Goal: Task Accomplishment & Management: Use online tool/utility

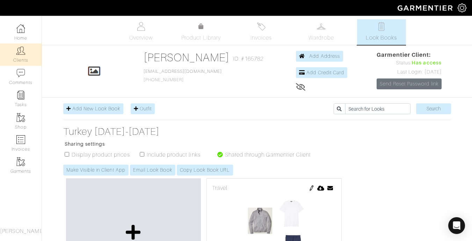
click at [22, 53] on img at bounding box center [20, 50] width 9 height 9
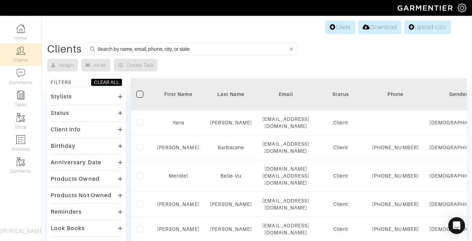
click at [117, 45] on input at bounding box center [193, 48] width 191 height 9
type input "Brandi"
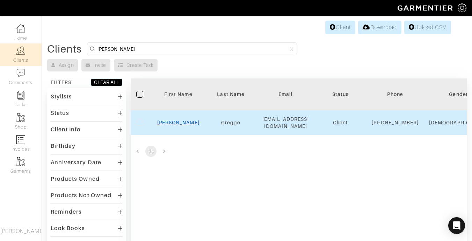
click at [178, 123] on link "Brandi" at bounding box center [178, 123] width 42 height 6
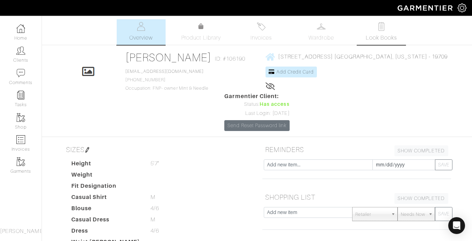
click at [378, 33] on link "Look Books" at bounding box center [381, 32] width 49 height 26
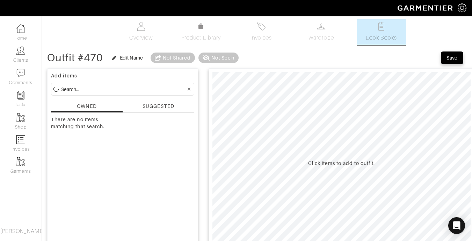
click at [128, 90] on input at bounding box center [123, 89] width 125 height 9
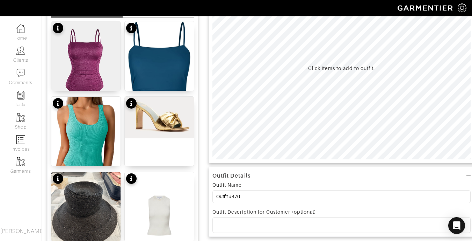
scroll to position [97, 0]
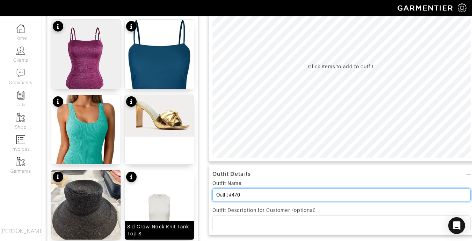
drag, startPoint x: 249, startPoint y: 193, endPoint x: 175, endPoint y: 186, distance: 74.1
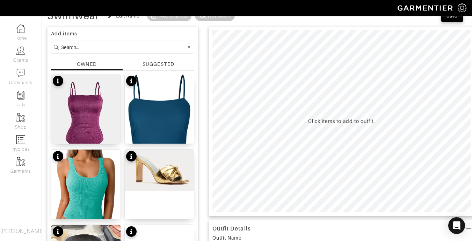
scroll to position [29, 0]
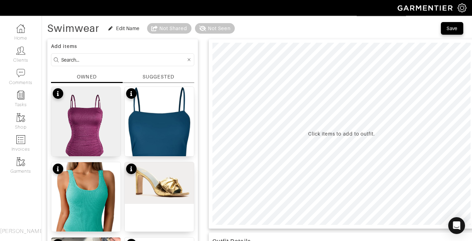
type input "Swimwear"
click at [108, 61] on input at bounding box center [123, 59] width 125 height 9
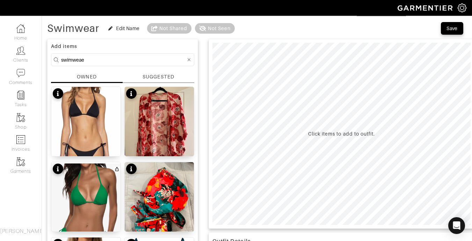
click at [89, 60] on input "swimweae" at bounding box center [123, 59] width 125 height 9
type input "swimwear"
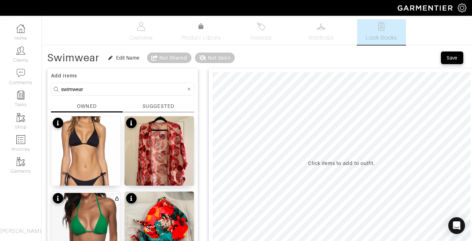
click at [190, 88] on icon at bounding box center [189, 88] width 3 height 3
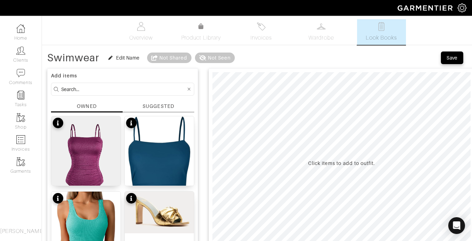
click at [103, 91] on input at bounding box center [123, 89] width 125 height 9
type input "shoe"
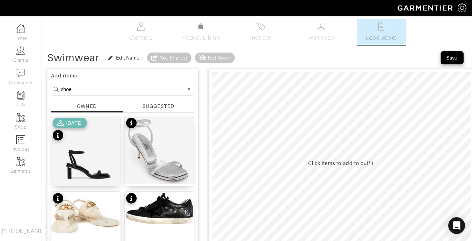
click at [450, 56] on div "Save" at bounding box center [452, 57] width 11 height 7
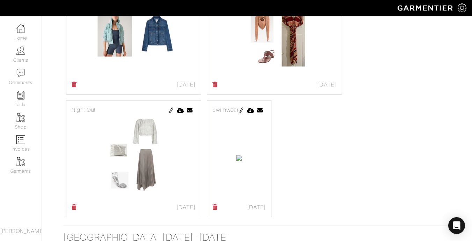
scroll to position [993, 0]
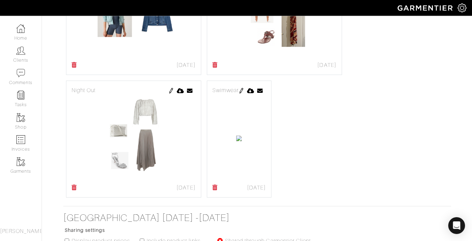
click at [240, 86] on div "Swimwear" at bounding box center [240, 90] width 54 height 8
click at [244, 88] on img at bounding box center [242, 91] width 6 height 6
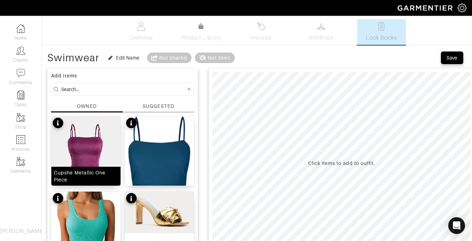
click at [78, 153] on img at bounding box center [85, 162] width 69 height 92
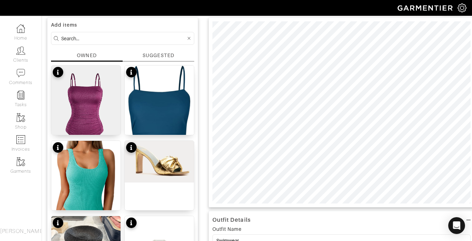
scroll to position [43, 0]
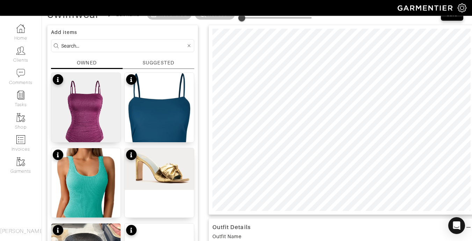
click at [96, 45] on input at bounding box center [123, 45] width 125 height 9
click at [185, 97] on img at bounding box center [159, 142] width 69 height 138
click at [76, 51] on form at bounding box center [122, 45] width 143 height 13
click at [76, 47] on input at bounding box center [123, 45] width 125 height 9
type input "w"
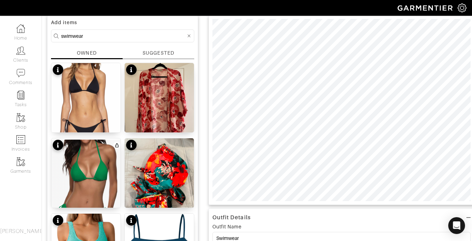
scroll to position [28, 0]
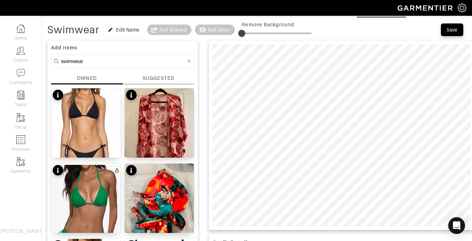
click at [158, 80] on div "SUGGESTED" at bounding box center [158, 77] width 31 height 7
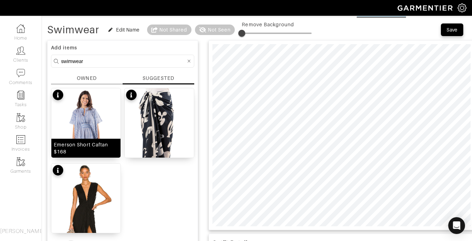
click at [89, 120] on img at bounding box center [85, 140] width 69 height 104
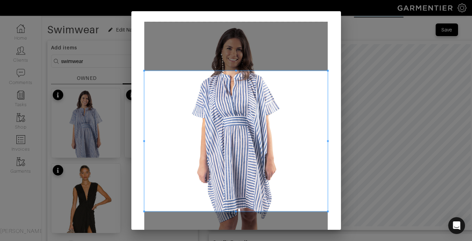
click at [235, 71] on span at bounding box center [236, 71] width 2 height 2
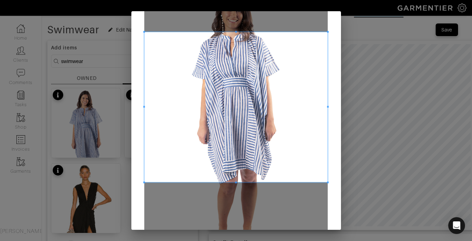
click at [235, 181] on span at bounding box center [236, 182] width 2 height 2
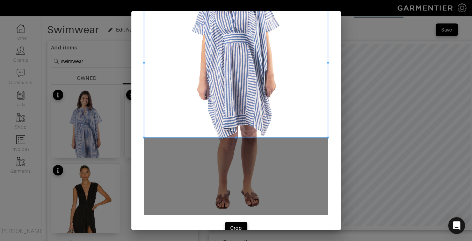
scroll to position [98, 0]
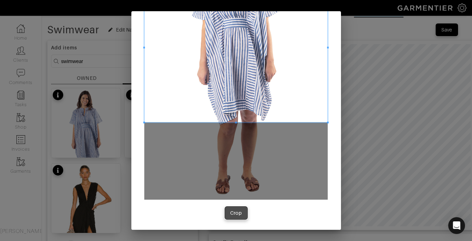
click at [233, 215] on div "Crop" at bounding box center [236, 212] width 12 height 7
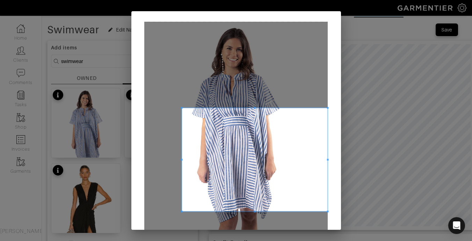
click at [181, 159] on span at bounding box center [182, 159] width 2 height 2
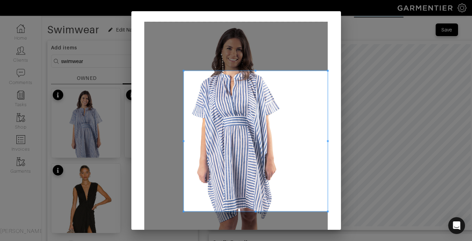
click at [255, 70] on span at bounding box center [256, 71] width 2 height 2
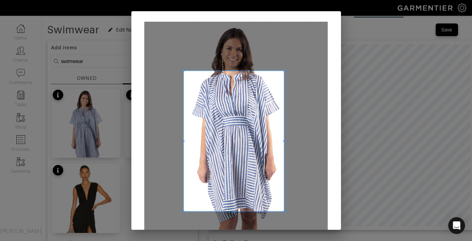
click at [281, 139] on div at bounding box center [234, 141] width 100 height 140
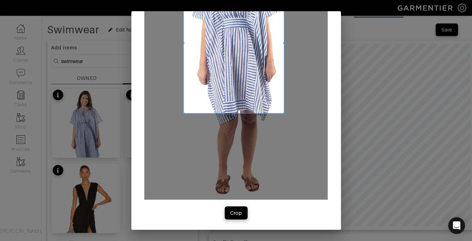
click at [237, 214] on div "Crop" at bounding box center [236, 212] width 12 height 7
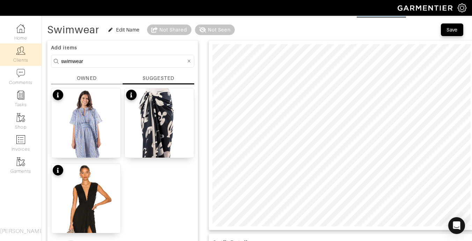
drag, startPoint x: 90, startPoint y: 61, endPoint x: 32, endPoint y: 59, distance: 58.1
click at [33, 59] on div "Company Settings Manage Subscription My Profile Stylists Sign Out Home Clients …" at bounding box center [236, 204] width 472 height 464
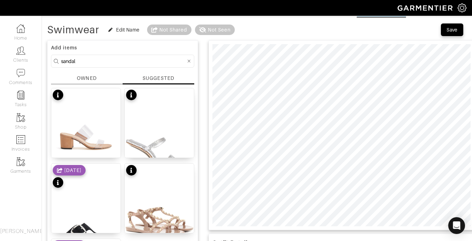
click at [85, 79] on div "OWNED" at bounding box center [87, 77] width 20 height 7
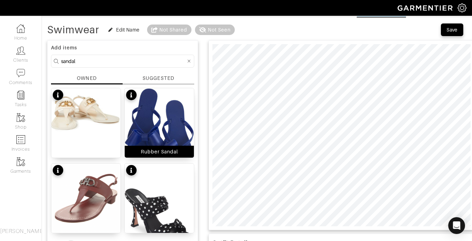
click at [160, 109] on img at bounding box center [159, 134] width 69 height 93
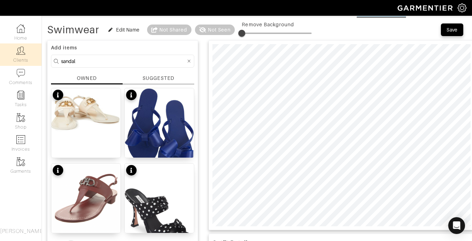
drag, startPoint x: 88, startPoint y: 60, endPoint x: 31, endPoint y: 49, distance: 57.7
click at [31, 51] on div "Company Settings Manage Subscription My Profile Stylists Sign Out Home Clients …" at bounding box center [236, 232] width 472 height 520
type input "hat"
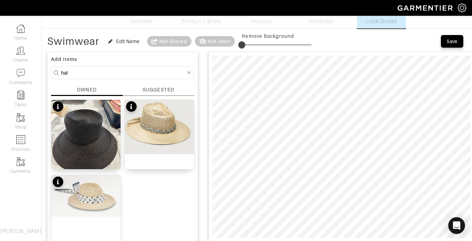
scroll to position [9, 0]
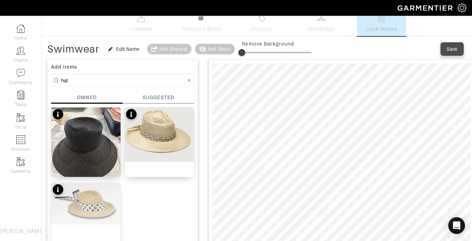
click at [461, 47] on button "Save" at bounding box center [452, 49] width 22 height 13
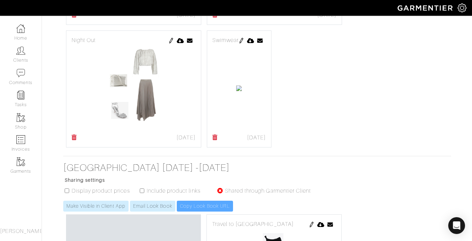
scroll to position [926, 0]
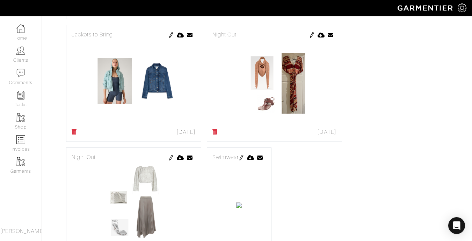
click at [244, 155] on img at bounding box center [242, 158] width 6 height 6
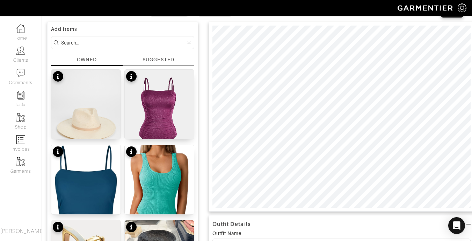
scroll to position [56, 0]
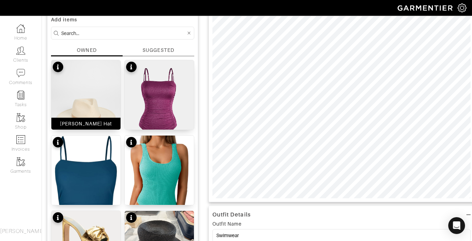
click at [66, 112] on img at bounding box center [85, 121] width 69 height 123
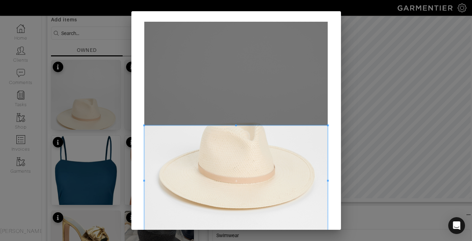
click at [235, 124] on span at bounding box center [236, 125] width 2 height 2
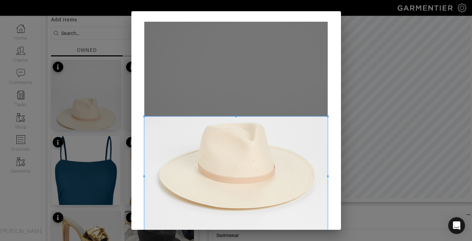
scroll to position [81, 0]
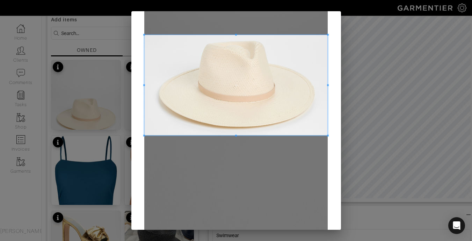
click at [236, 134] on div at bounding box center [236, 85] width 184 height 100
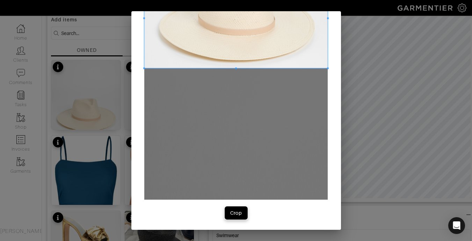
click at [230, 211] on div "Crop" at bounding box center [236, 212] width 12 height 7
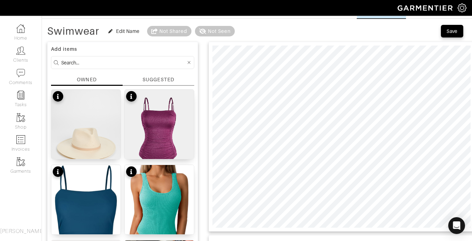
scroll to position [24, 0]
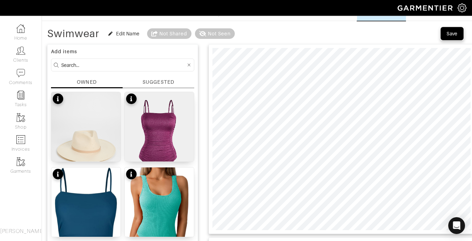
click at [455, 33] on div "Save" at bounding box center [452, 33] width 11 height 7
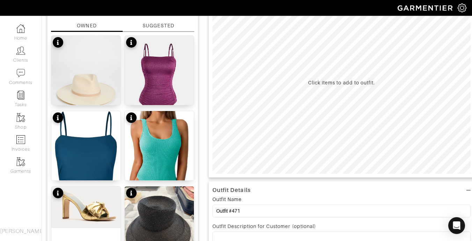
scroll to position [85, 0]
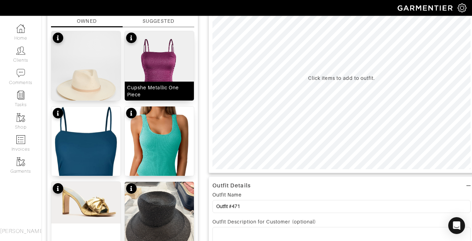
click at [164, 58] on img at bounding box center [159, 77] width 69 height 92
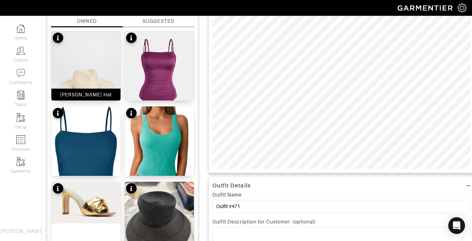
click at [82, 54] on img at bounding box center [85, 92] width 69 height 123
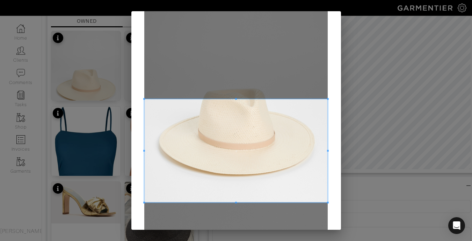
scroll to position [36, 0]
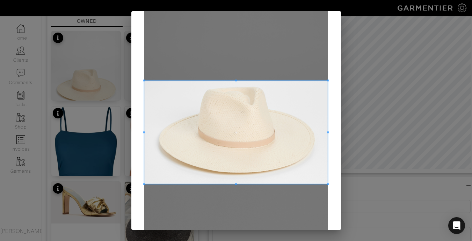
click at [287, 124] on span at bounding box center [236, 131] width 184 height 103
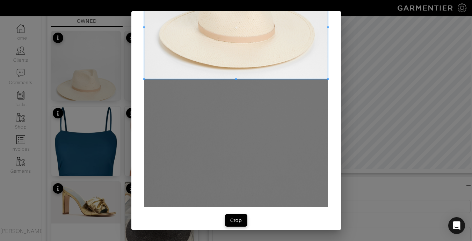
scroll to position [148, 0]
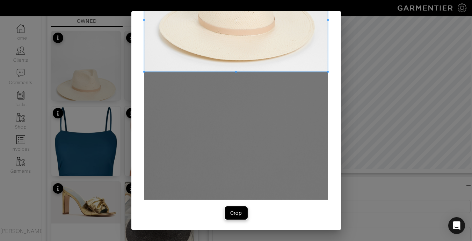
click at [233, 213] on div "Crop" at bounding box center [236, 212] width 12 height 7
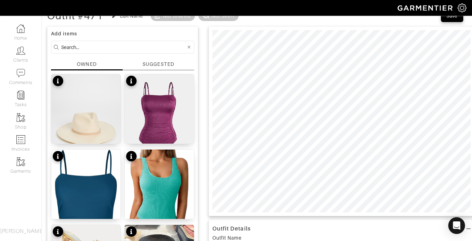
scroll to position [40, 0]
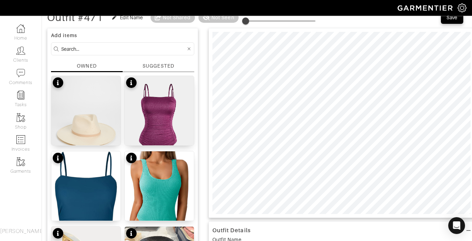
click at [76, 49] on input at bounding box center [123, 48] width 125 height 9
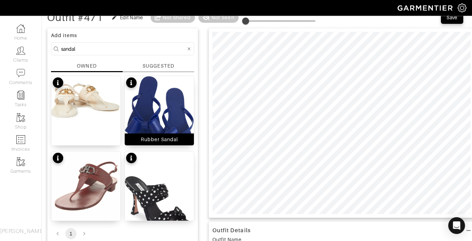
click at [180, 127] on img at bounding box center [159, 122] width 69 height 93
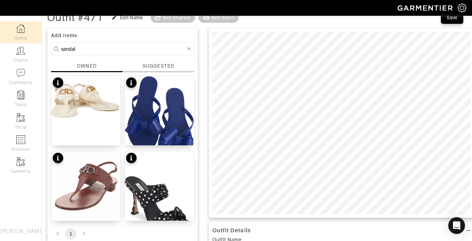
drag, startPoint x: 92, startPoint y: 50, endPoint x: 2, endPoint y: 42, distance: 89.5
click at [2, 42] on div "Company Settings Manage Subscription My Profile Stylists Sign Out Home Clients …" at bounding box center [236, 220] width 472 height 520
type input "dress"
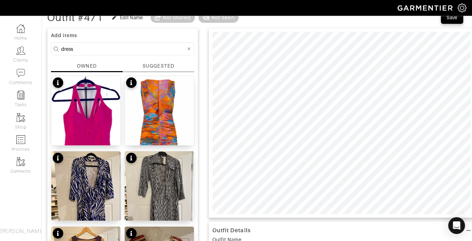
click at [80, 65] on div "OWNED" at bounding box center [87, 65] width 20 height 7
click at [93, 65] on div "OWNED" at bounding box center [87, 65] width 20 height 7
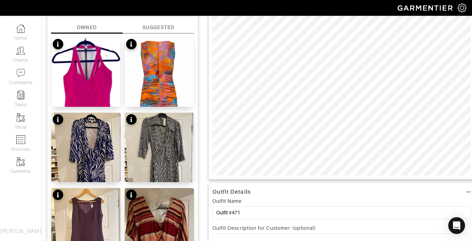
scroll to position [60, 0]
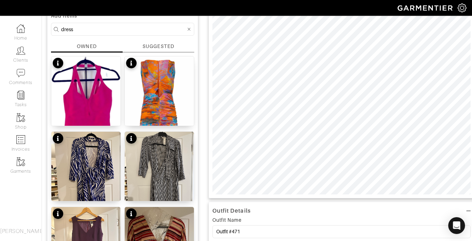
click at [171, 48] on div "SUGGESTED" at bounding box center [158, 46] width 31 height 7
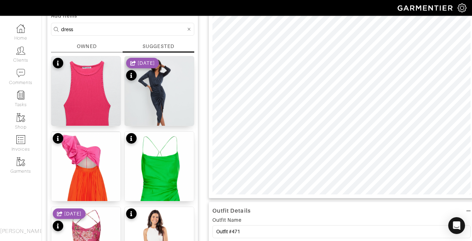
click at [85, 46] on div "OWNED" at bounding box center [87, 46] width 20 height 7
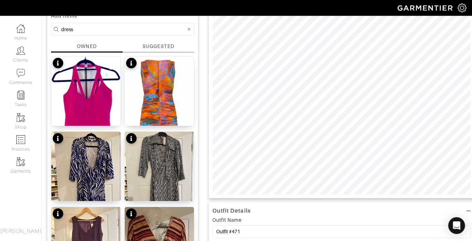
drag, startPoint x: 83, startPoint y: 29, endPoint x: 47, endPoint y: 26, distance: 36.5
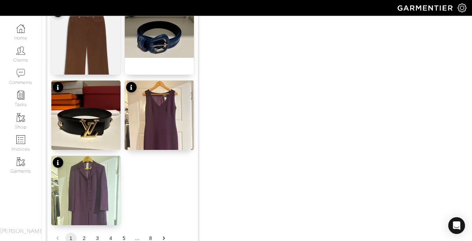
scroll to position [903, 0]
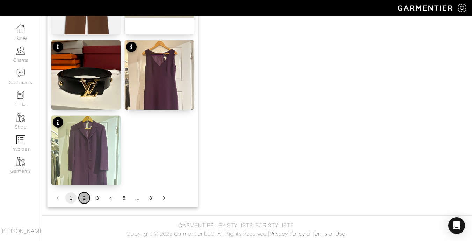
click at [85, 196] on button "2" at bounding box center [84, 197] width 11 height 11
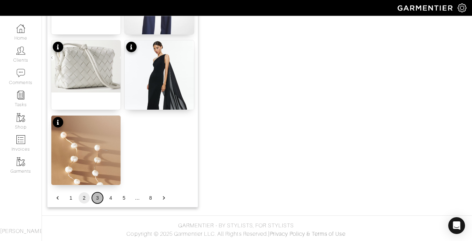
click at [96, 198] on button "3" at bounding box center [97, 197] width 11 height 11
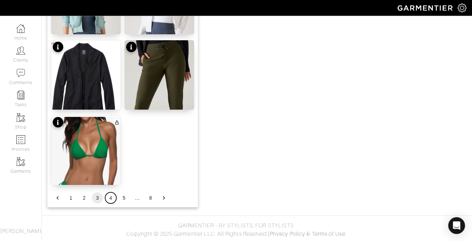
click at [109, 197] on button "4" at bounding box center [110, 197] width 11 height 11
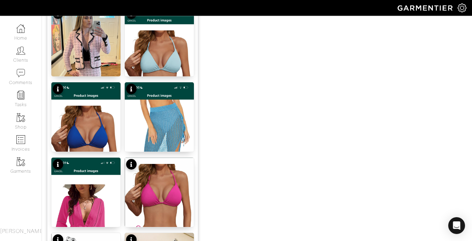
scroll to position [633, 0]
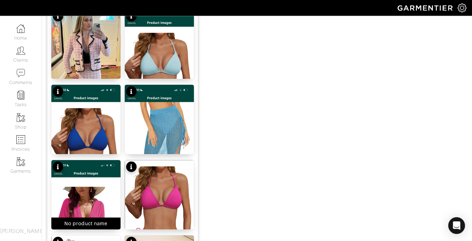
click at [93, 195] on img at bounding box center [85, 235] width 69 height 150
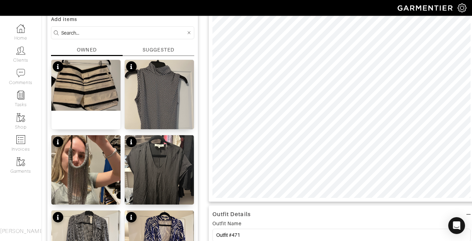
scroll to position [57, 0]
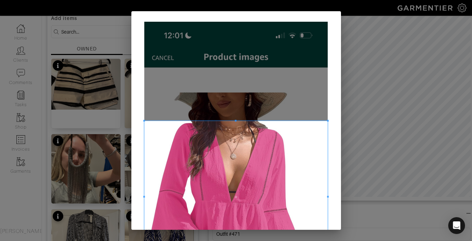
click at [235, 121] on span at bounding box center [236, 121] width 2 height 2
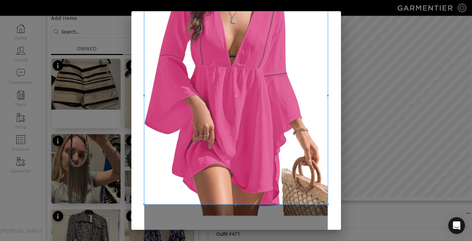
click at [235, 205] on span at bounding box center [236, 205] width 2 height 2
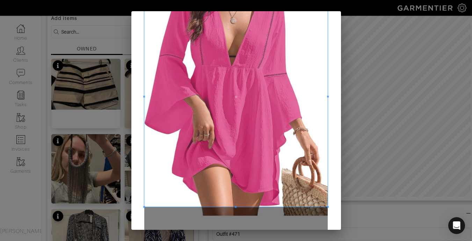
scroll to position [220, 0]
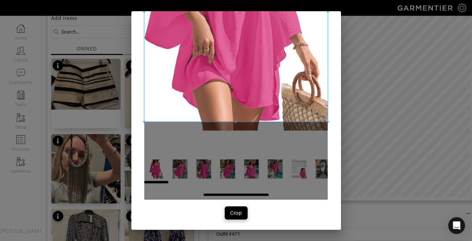
click at [229, 211] on span "Crop" at bounding box center [236, 212] width 15 height 7
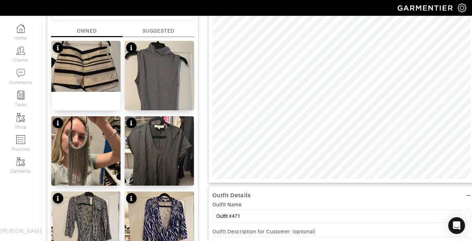
scroll to position [89, 0]
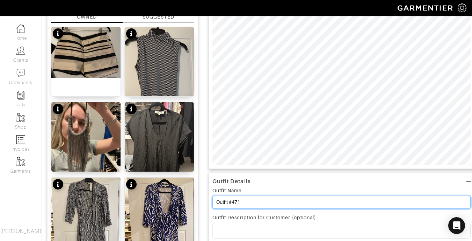
drag, startPoint x: 253, startPoint y: 204, endPoint x: 198, endPoint y: 200, distance: 55.8
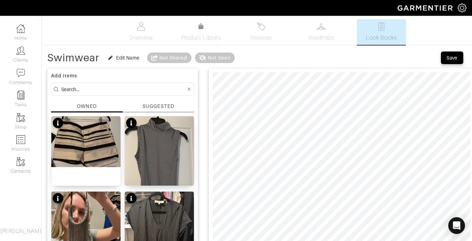
type input "Swimwear"
click at [449, 55] on div "Save" at bounding box center [452, 57] width 11 height 7
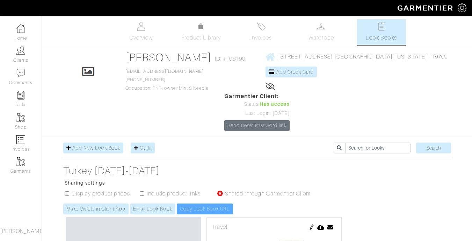
click at [323, 42] on span "Wardrobe" at bounding box center [321, 38] width 25 height 8
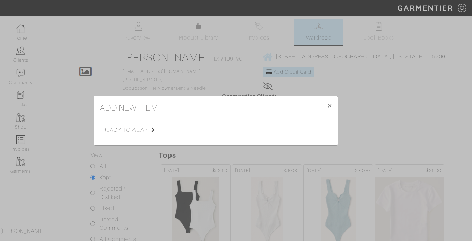
click at [150, 132] on span "ready to wear" at bounding box center [138, 130] width 70 height 8
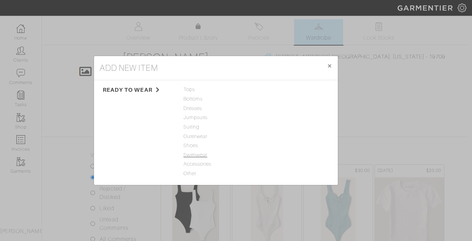
click at [193, 156] on span "Swimwear" at bounding box center [216, 155] width 65 height 8
click at [273, 88] on link "Swimwear" at bounding box center [271, 89] width 24 height 6
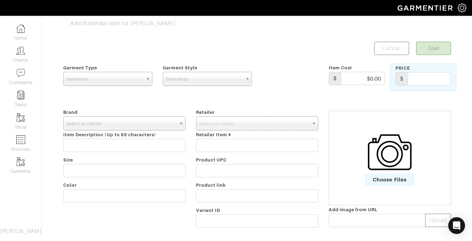
click at [144, 120] on span "Select an Option" at bounding box center [121, 123] width 110 height 14
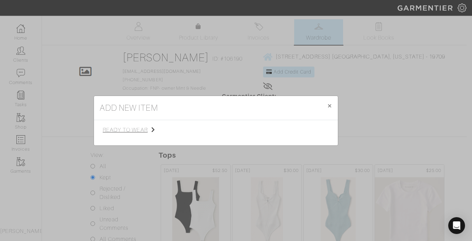
click at [119, 129] on span "ready to wear" at bounding box center [138, 130] width 70 height 8
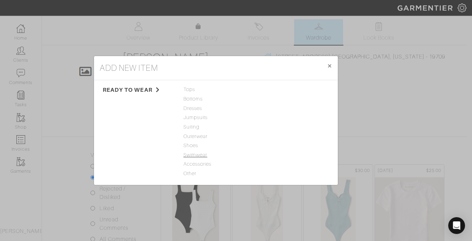
click at [202, 156] on span "Swimwear" at bounding box center [216, 155] width 65 height 8
click at [267, 91] on link "Swimwear" at bounding box center [271, 89] width 24 height 6
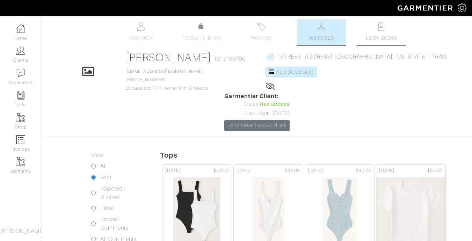
click at [386, 31] on link "Look Books" at bounding box center [381, 32] width 49 height 26
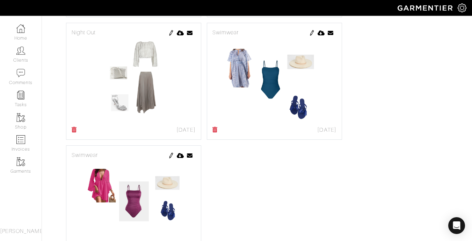
scroll to position [992, 0]
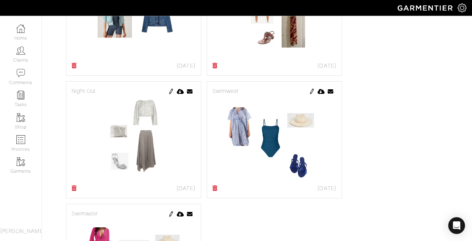
click at [310, 88] on img at bounding box center [312, 91] width 6 height 6
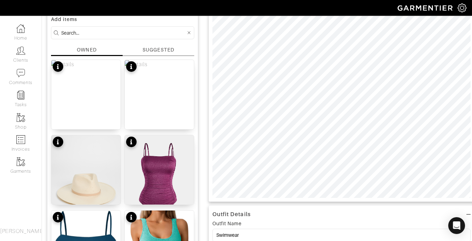
scroll to position [58, 0]
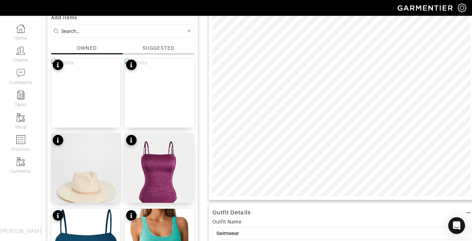
click at [126, 33] on input at bounding box center [123, 31] width 125 height 9
type input "swimwear"
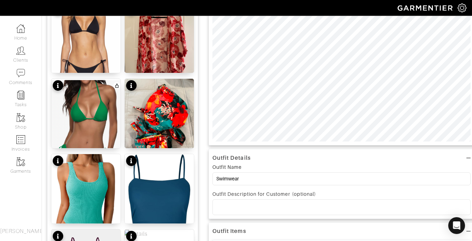
scroll to position [0, 0]
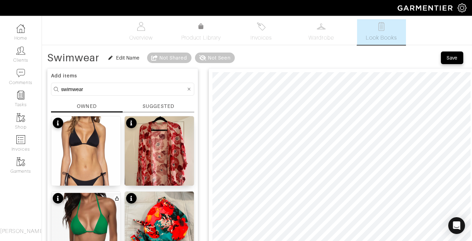
click at [156, 106] on div "SUGGESTED" at bounding box center [158, 105] width 31 height 7
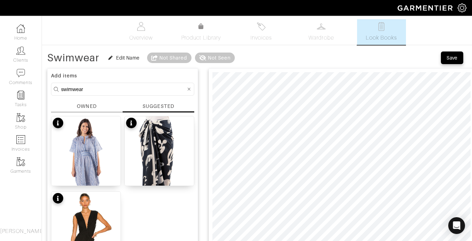
click at [94, 107] on div "OWNED" at bounding box center [87, 105] width 20 height 7
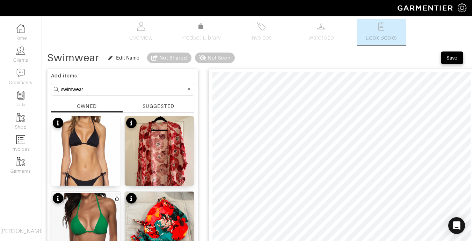
click at [91, 105] on div "OWNED" at bounding box center [87, 105] width 20 height 7
drag, startPoint x: 91, startPoint y: 89, endPoint x: 24, endPoint y: 80, distance: 67.4
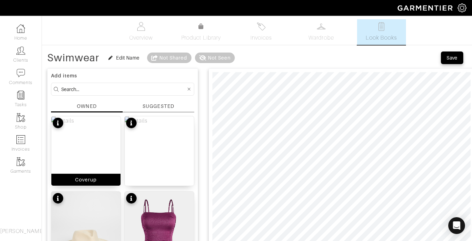
click at [95, 146] on div "Coverup" at bounding box center [86, 151] width 70 height 70
click at [101, 177] on div "Coverup" at bounding box center [85, 179] width 69 height 12
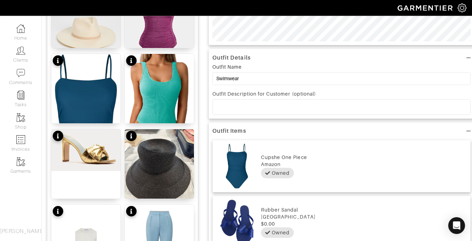
scroll to position [21, 0]
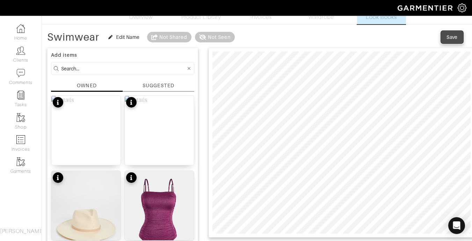
click at [450, 32] on button "Save" at bounding box center [452, 37] width 22 height 13
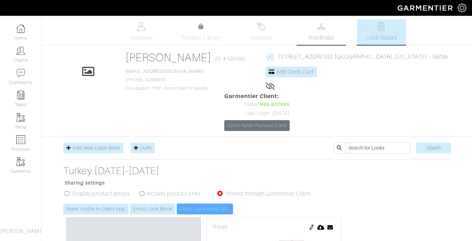
click at [325, 34] on span "Wardrobe" at bounding box center [321, 38] width 25 height 8
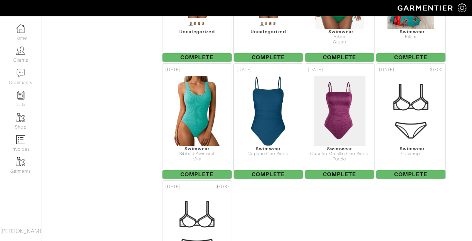
scroll to position [5790, 0]
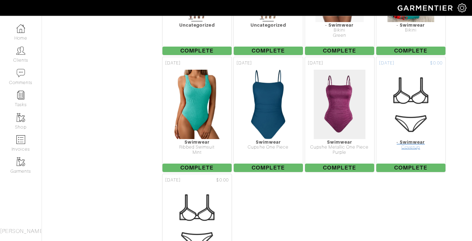
click at [414, 139] on div "- Swimwear" at bounding box center [411, 141] width 69 height 5
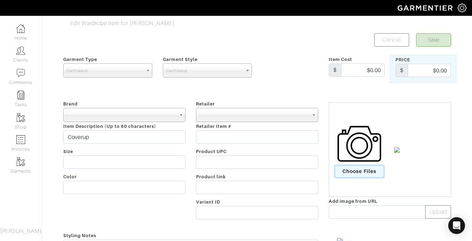
click at [370, 172] on span "Choose Files" at bounding box center [359, 171] width 49 height 12
click at [0, 0] on input "Choose Files" at bounding box center [0, 0] width 0 height 0
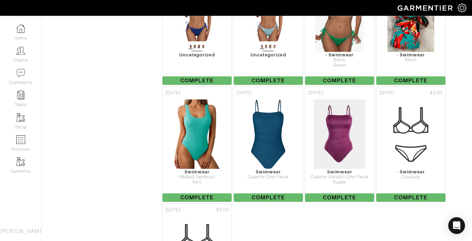
scroll to position [5767, 0]
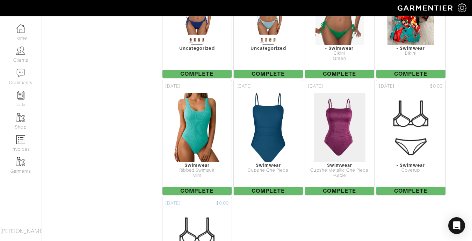
click at [188, 209] on img at bounding box center [197, 244] width 70 height 70
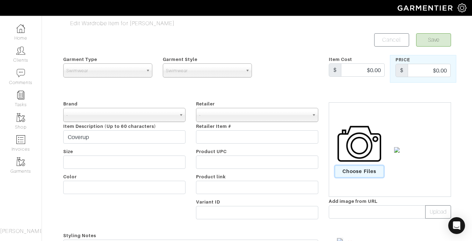
click at [367, 172] on span "Choose Files" at bounding box center [359, 171] width 49 height 12
click at [0, 0] on input "Choose Files" at bounding box center [0, 0] width 0 height 0
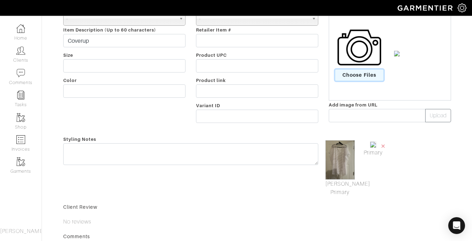
scroll to position [94, 0]
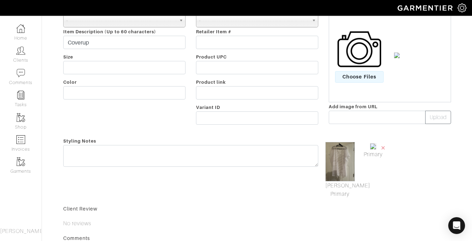
click at [344, 163] on img at bounding box center [341, 162] width 30 height 40
click at [384, 148] on span "×" at bounding box center [384, 147] width 6 height 9
click at [336, 163] on img at bounding box center [341, 162] width 30 height 40
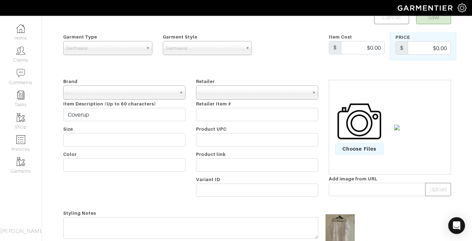
scroll to position [8, 0]
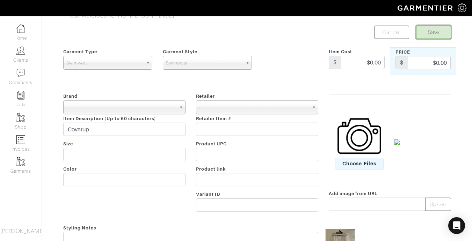
click at [442, 34] on button "Save" at bounding box center [433, 32] width 35 height 13
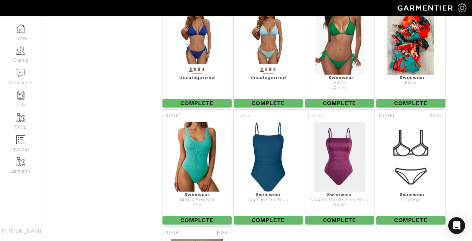
scroll to position [5771, 0]
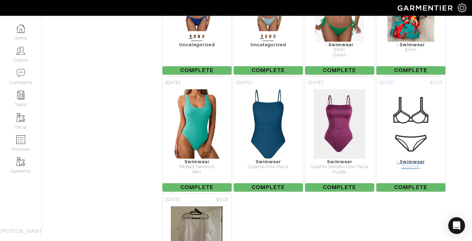
click at [415, 159] on div "- Swimwear" at bounding box center [411, 161] width 69 height 5
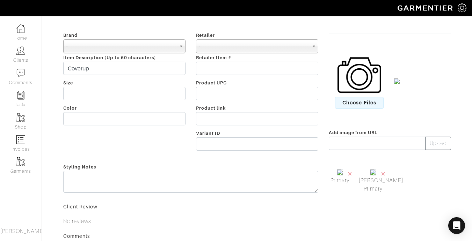
scroll to position [73, 0]
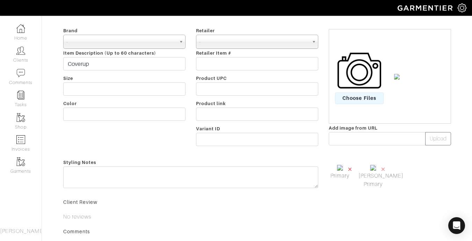
click at [350, 169] on span "×" at bounding box center [351, 168] width 6 height 9
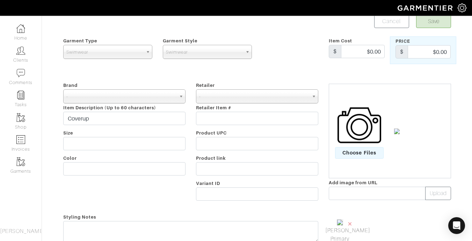
scroll to position [0, 0]
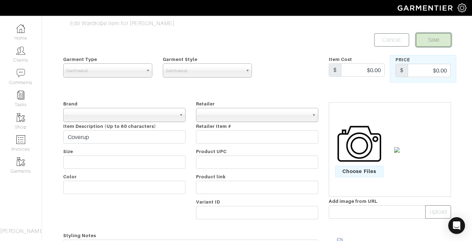
click at [442, 43] on button "Save" at bounding box center [433, 39] width 35 height 13
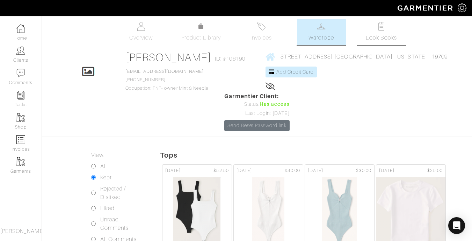
click at [383, 28] on img at bounding box center [381, 26] width 9 height 9
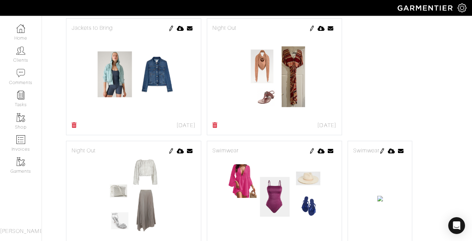
scroll to position [1021, 0]
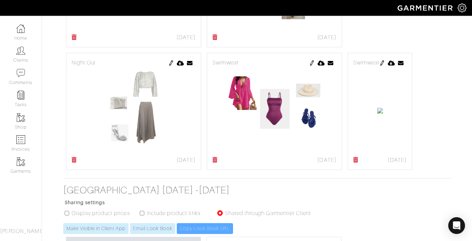
click at [380, 66] on img at bounding box center [383, 63] width 6 height 6
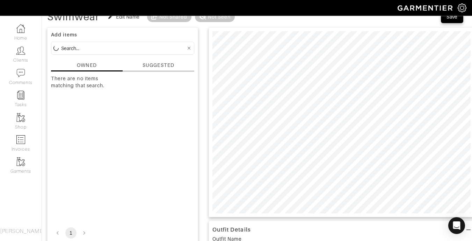
scroll to position [42, 0]
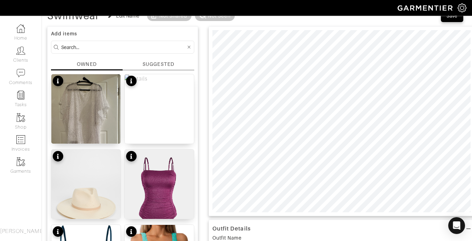
click at [113, 52] on form at bounding box center [122, 47] width 143 height 13
click at [80, 118] on img at bounding box center [85, 120] width 69 height 92
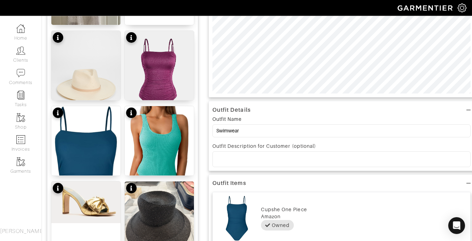
scroll to position [0, 0]
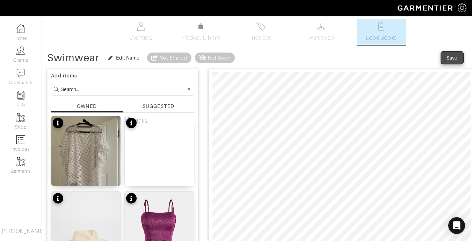
click at [455, 60] on div "Save" at bounding box center [452, 57] width 11 height 7
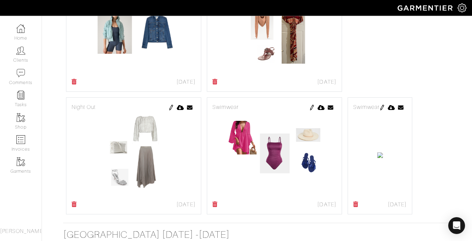
scroll to position [1064, 0]
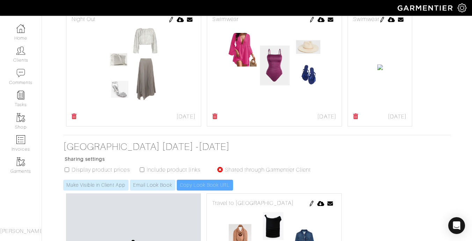
drag, startPoint x: 475, startPoint y: 3, endPoint x: 475, endPoint y: 14, distance: 10.8
click at [354, 119] on icon at bounding box center [356, 116] width 5 height 6
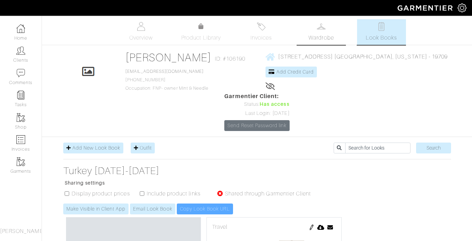
click at [318, 35] on span "Wardrobe" at bounding box center [321, 38] width 25 height 8
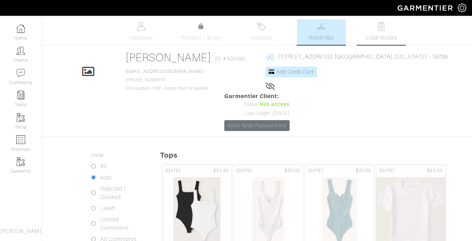
click at [376, 28] on link "Look Books" at bounding box center [381, 32] width 49 height 26
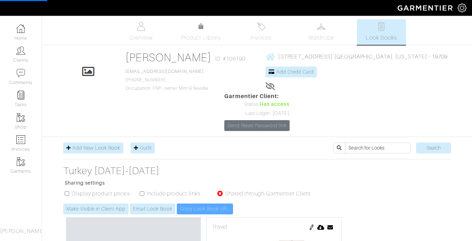
scroll to position [211, 0]
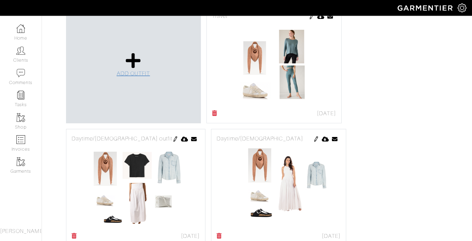
click at [130, 70] on span "ADD OUTFIT" at bounding box center [134, 73] width 34 height 6
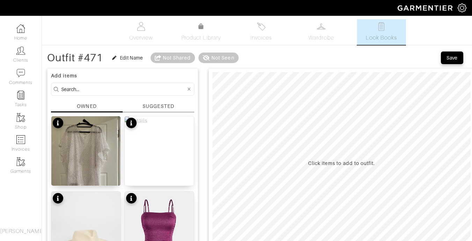
click at [136, 90] on input at bounding box center [123, 89] width 125 height 9
type input "swimwear"
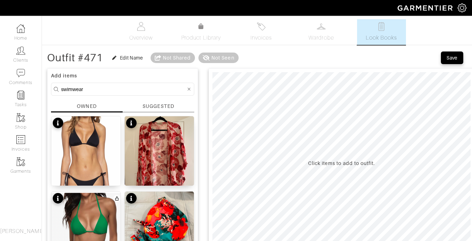
click at [329, 27] on link "Wardrobe" at bounding box center [321, 32] width 49 height 26
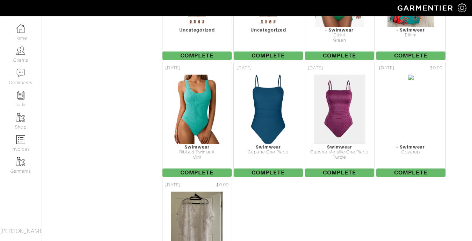
scroll to position [5812, 0]
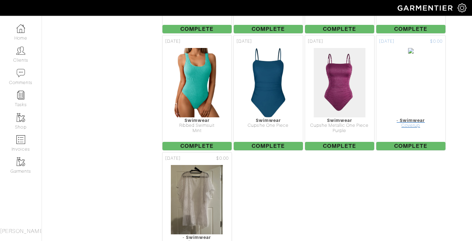
click at [412, 53] on img at bounding box center [411, 83] width 6 height 70
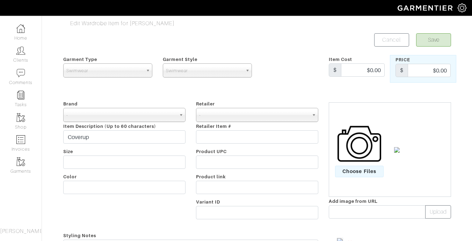
scroll to position [41, 0]
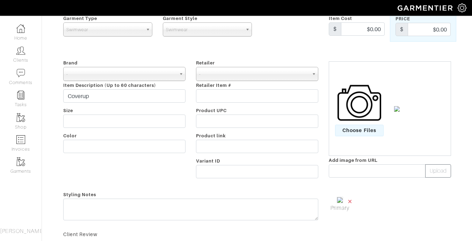
click at [351, 200] on span "×" at bounding box center [351, 200] width 6 height 9
click at [372, 128] on span "Choose Files" at bounding box center [359, 130] width 49 height 12
click at [0, 0] on input "Choose Files" at bounding box center [0, 0] width 0 height 0
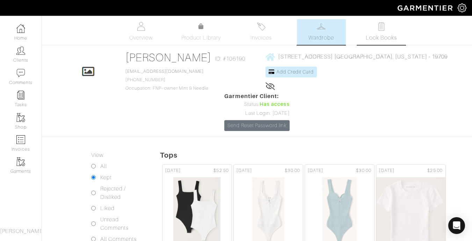
click at [382, 27] on img at bounding box center [381, 26] width 9 height 9
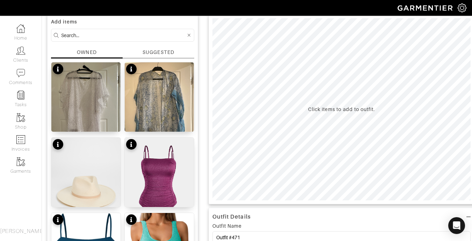
scroll to position [70, 0]
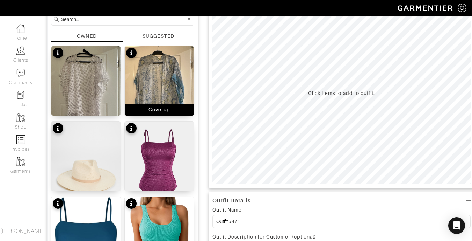
click at [170, 59] on img at bounding box center [159, 92] width 69 height 92
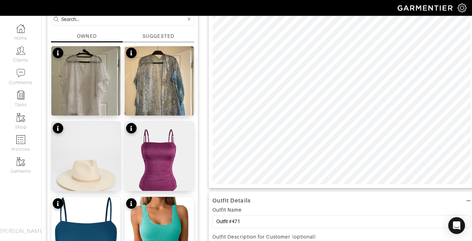
click at [93, 157] on img at bounding box center [85, 182] width 69 height 123
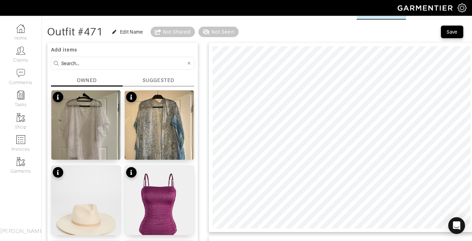
click at [92, 65] on input at bounding box center [123, 63] width 125 height 9
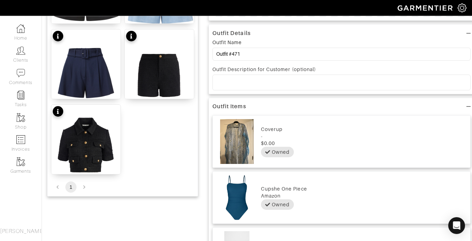
scroll to position [55, 0]
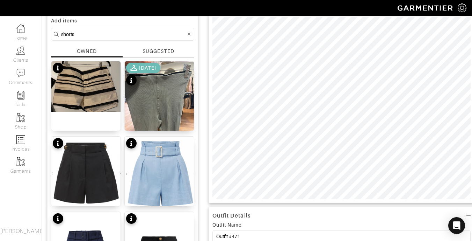
click at [168, 55] on div "SUGGESTED" at bounding box center [158, 51] width 31 height 7
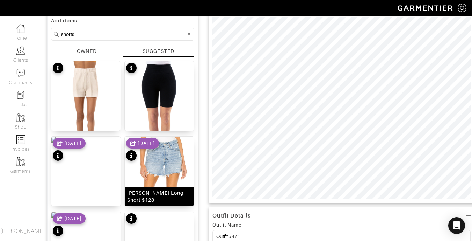
click at [165, 169] on img at bounding box center [159, 195] width 69 height 119
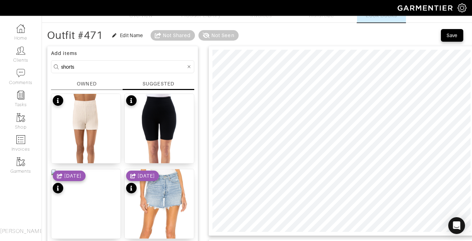
scroll to position [19, 0]
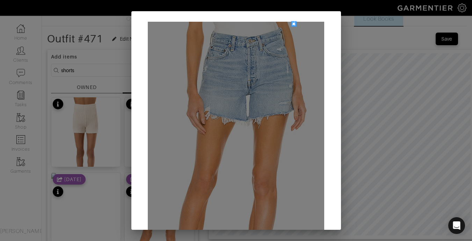
click at [196, 31] on div at bounding box center [236, 173] width 177 height 302
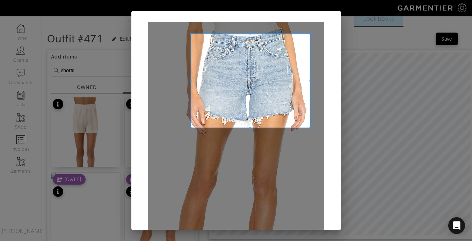
click at [305, 126] on div at bounding box center [236, 173] width 177 height 302
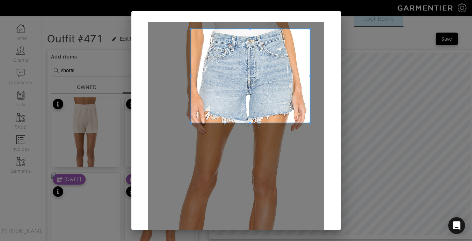
click at [245, 50] on span at bounding box center [250, 76] width 119 height 94
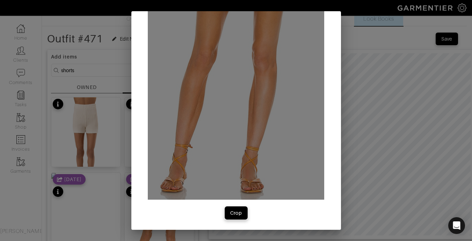
click at [234, 214] on div "Crop" at bounding box center [236, 212] width 12 height 7
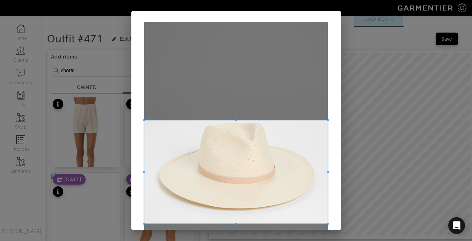
click at [262, 133] on span at bounding box center [236, 171] width 184 height 103
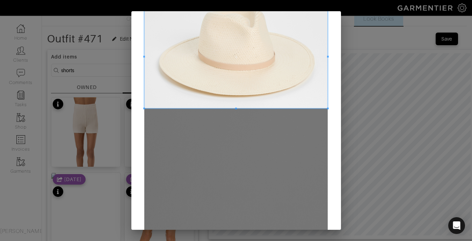
scroll to position [148, 0]
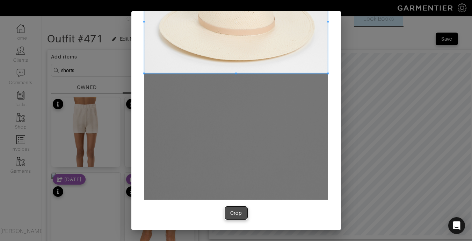
click at [238, 214] on div "Crop" at bounding box center [236, 212] width 12 height 7
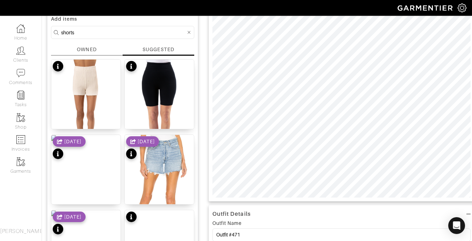
scroll to position [56, 0]
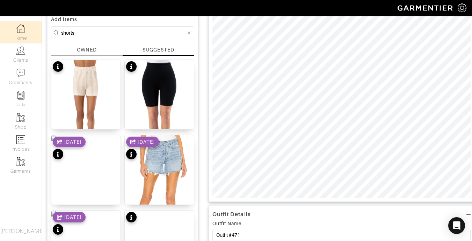
drag, startPoint x: 84, startPoint y: 34, endPoint x: 27, endPoint y: 24, distance: 58.1
click at [28, 25] on div "Company Settings Manage Subscription My Profile Stylists Sign Out Home Clients …" at bounding box center [236, 236] width 472 height 584
type input "sandal"
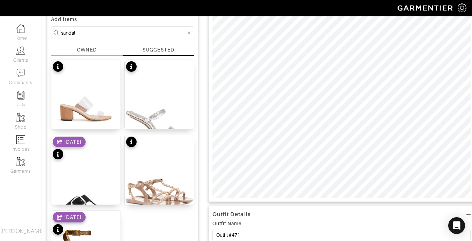
click at [82, 53] on div "OWNED" at bounding box center [87, 49] width 20 height 7
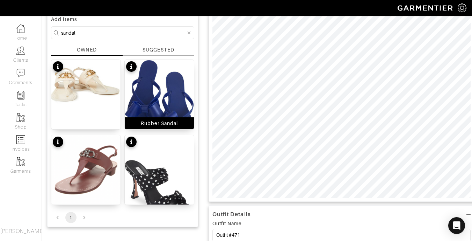
click at [142, 75] on img at bounding box center [159, 106] width 69 height 93
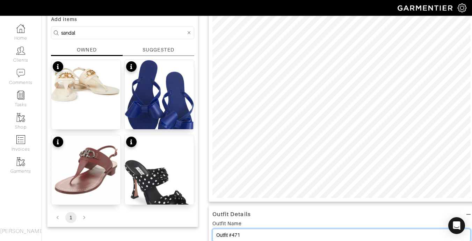
drag, startPoint x: 250, startPoint y: 237, endPoint x: 165, endPoint y: 227, distance: 86.2
type input "s"
type input "Swimwear"
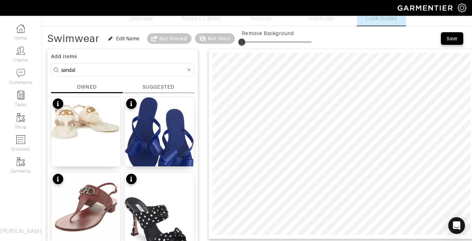
scroll to position [0, 0]
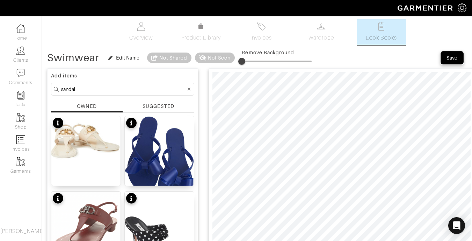
click at [457, 58] on div "Save" at bounding box center [452, 57] width 11 height 7
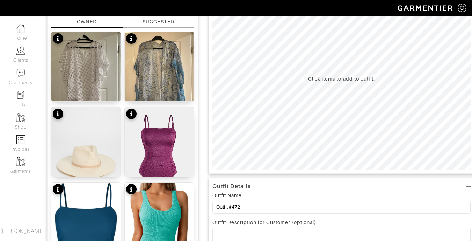
scroll to position [98, 0]
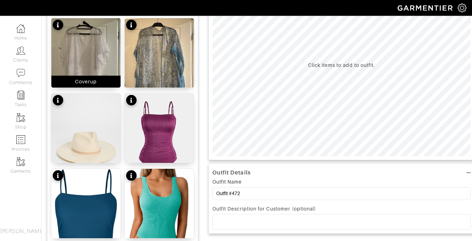
click at [106, 23] on img at bounding box center [85, 64] width 69 height 92
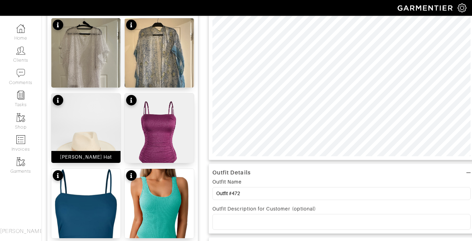
click at [98, 148] on img at bounding box center [85, 154] width 69 height 123
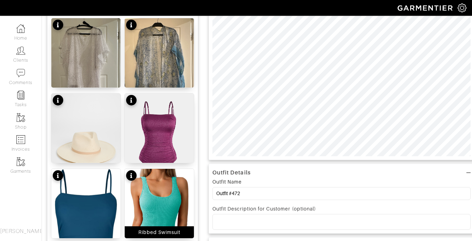
click at [151, 191] on img at bounding box center [159, 221] width 69 height 105
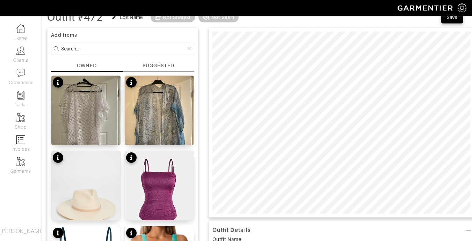
scroll to position [39, 0]
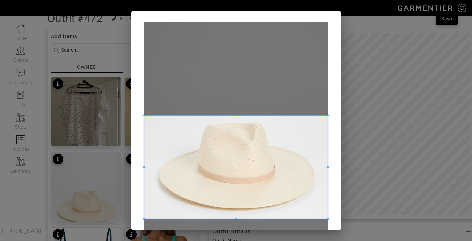
click at [238, 133] on span at bounding box center [236, 166] width 184 height 103
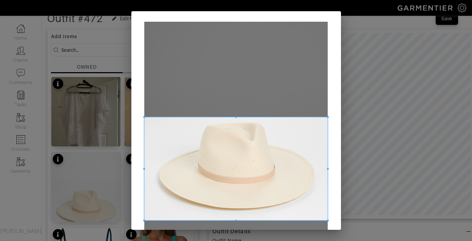
scroll to position [136, 0]
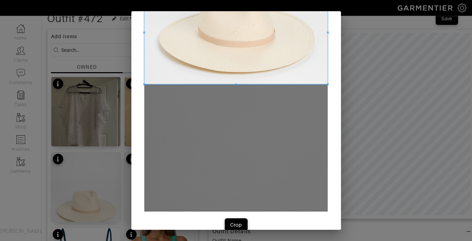
click at [230, 224] on div "Crop" at bounding box center [236, 224] width 12 height 7
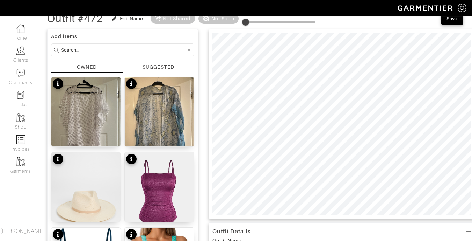
click at [73, 50] on input at bounding box center [123, 49] width 125 height 9
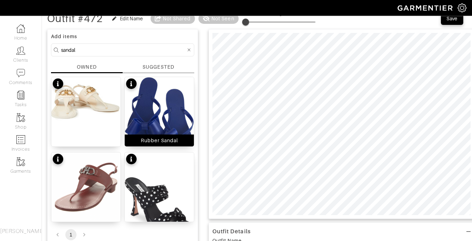
click at [150, 119] on img at bounding box center [159, 123] width 69 height 93
click at [162, 92] on img at bounding box center [159, 123] width 69 height 93
click at [110, 51] on input "sandal" at bounding box center [123, 49] width 125 height 9
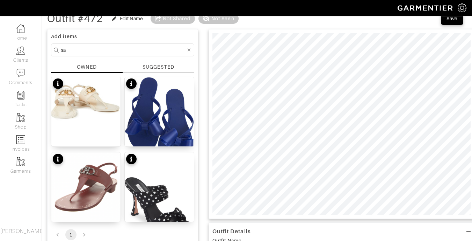
type input "s"
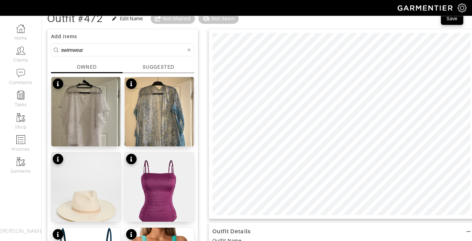
type input "swimwear"
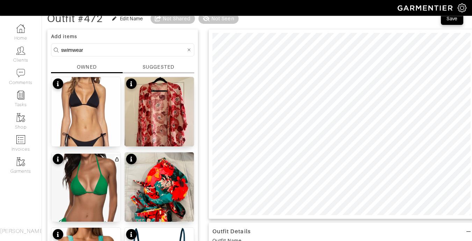
click at [163, 69] on div "SUGGESTED" at bounding box center [158, 66] width 31 height 7
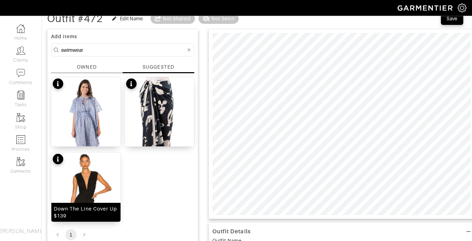
click at [87, 195] on img at bounding box center [85, 211] width 69 height 119
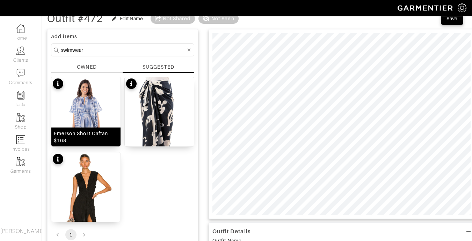
click at [100, 107] on img at bounding box center [85, 129] width 69 height 104
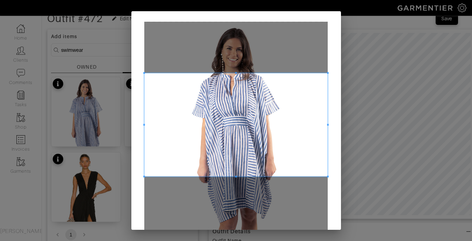
click at [227, 84] on span at bounding box center [236, 124] width 184 height 103
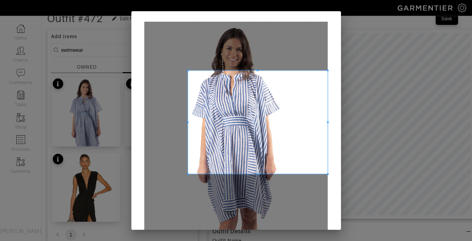
click at [188, 120] on div at bounding box center [258, 121] width 140 height 103
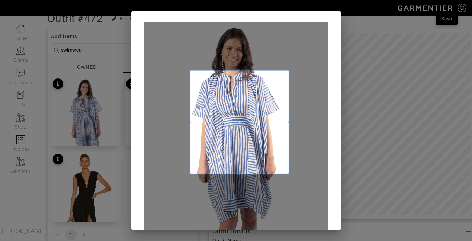
click at [284, 123] on div at bounding box center [239, 121] width 99 height 103
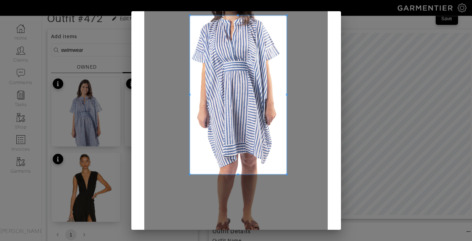
click at [243, 174] on div at bounding box center [238, 94] width 97 height 158
click at [243, 173] on span at bounding box center [238, 94] width 97 height 159
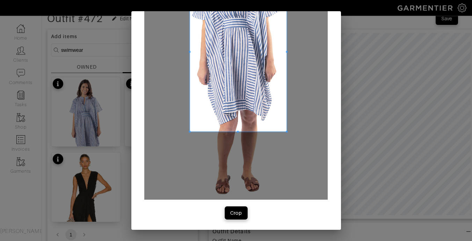
click at [226, 213] on button "Crop" at bounding box center [236, 212] width 22 height 13
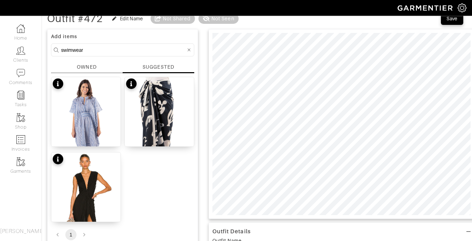
scroll to position [0, 0]
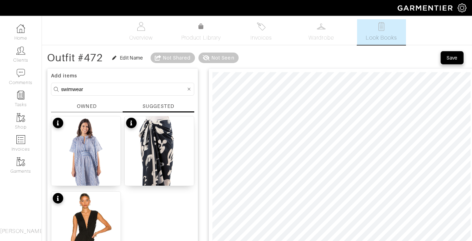
click at [459, 55] on span "Save" at bounding box center [452, 57] width 15 height 7
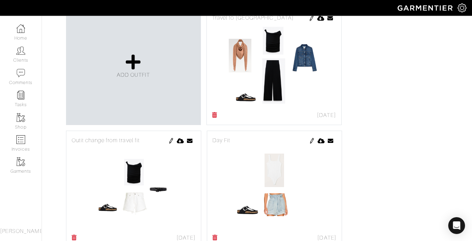
scroll to position [1137, 0]
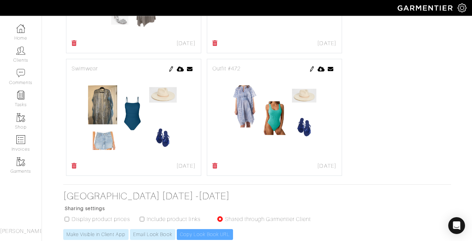
click at [312, 66] on img at bounding box center [312, 69] width 6 height 6
